Goal: Task Accomplishment & Management: Use online tool/utility

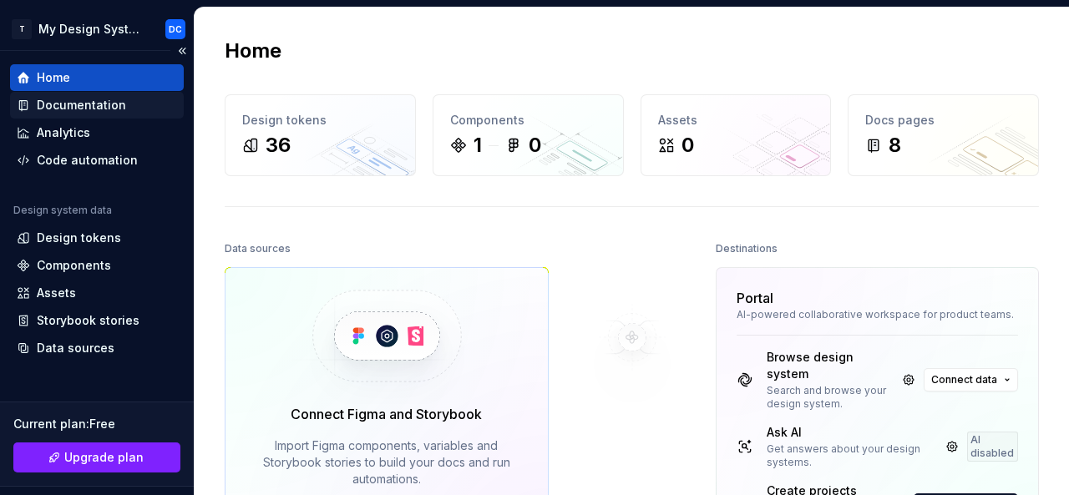
click at [108, 102] on div "Documentation" at bounding box center [81, 105] width 89 height 17
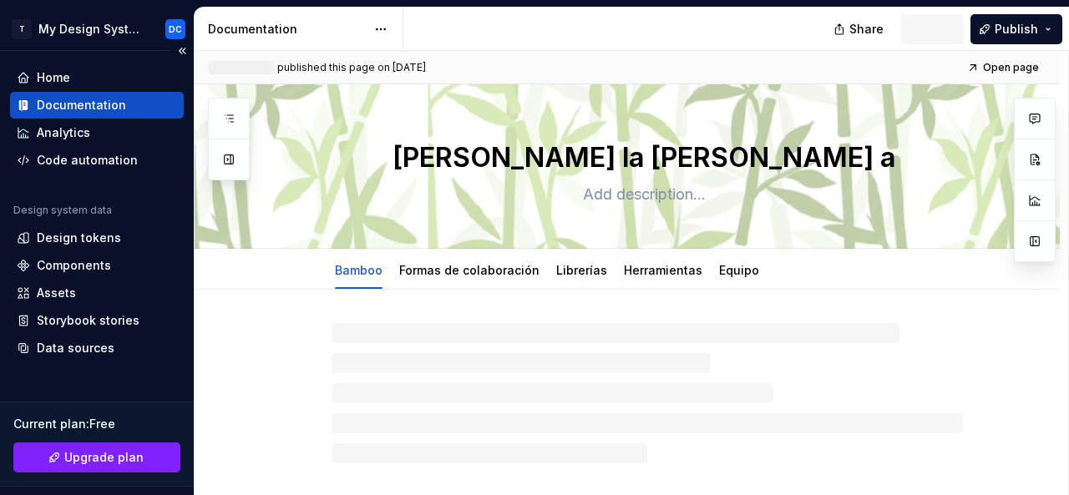
type textarea "*"
type textarea "Nuestros principios"
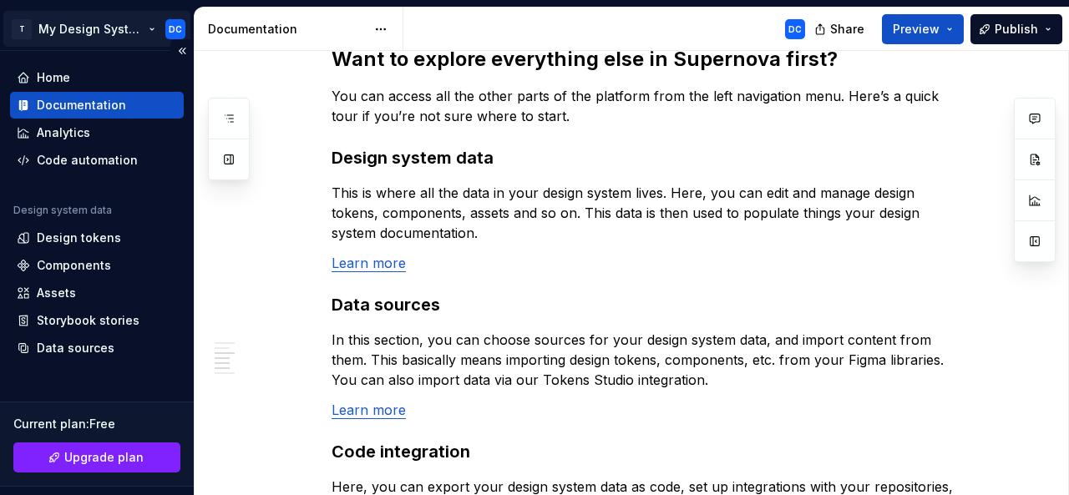
scroll to position [1052, 0]
click at [148, 29] on html "T My Design System DC Home Documentation Analytics Code automation Design syste…" at bounding box center [534, 247] width 1069 height 495
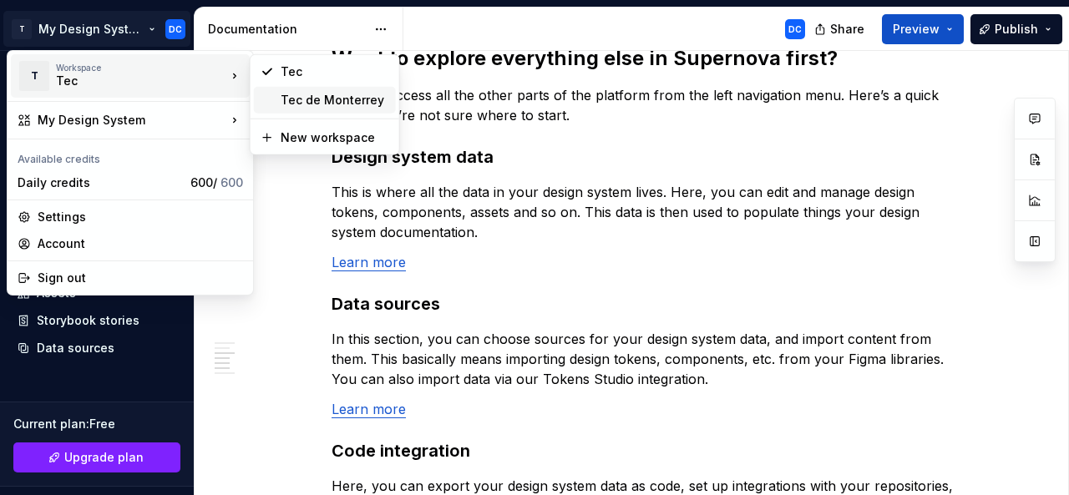
click at [301, 92] on div "Tec de Monterrey" at bounding box center [335, 100] width 109 height 17
type textarea "*"
